Goal: Transaction & Acquisition: Purchase product/service

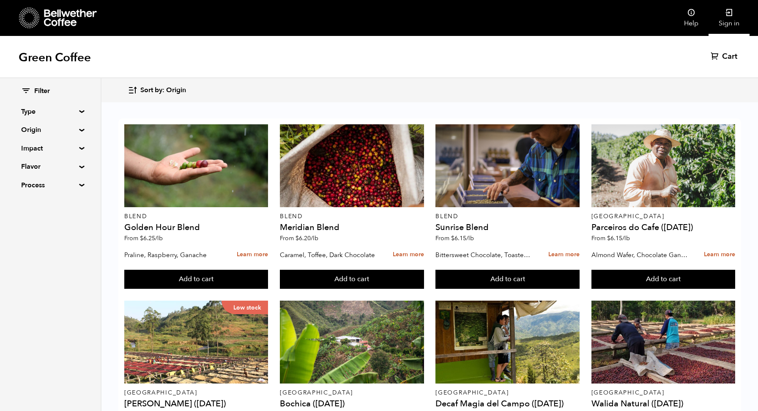
click at [727, 19] on link "Sign in" at bounding box center [728, 18] width 41 height 36
click at [719, 56] on span "Cart" at bounding box center [715, 57] width 15 height 10
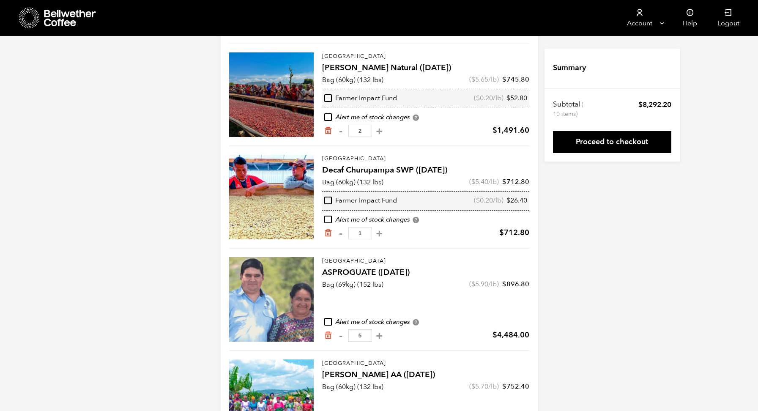
scroll to position [80, 0]
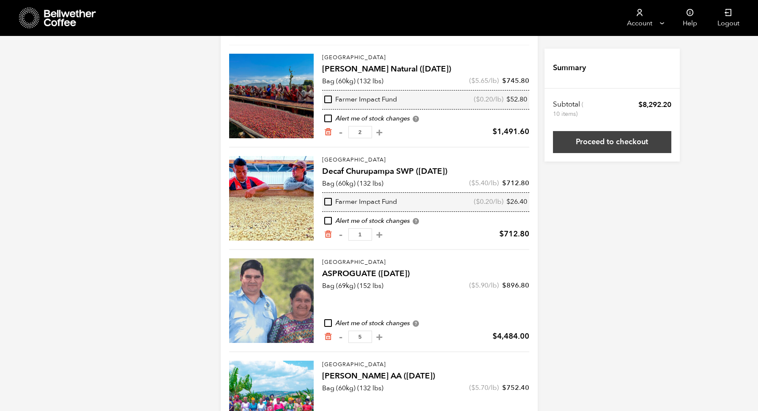
click at [589, 145] on link "Proceed to checkout" at bounding box center [612, 142] width 118 height 22
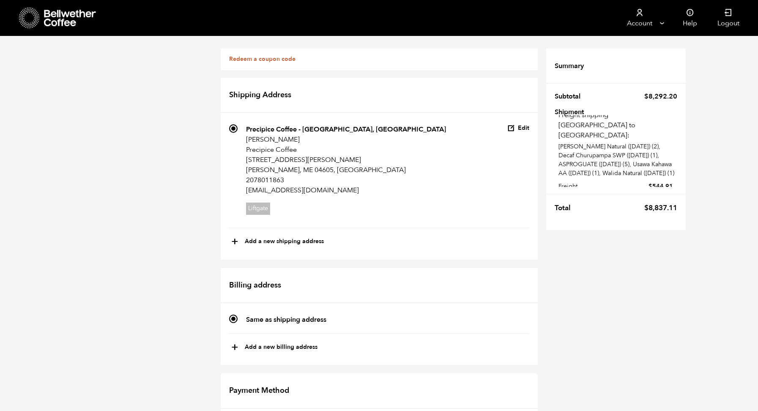
scroll to position [261, 0]
radio input "true"
